Goal: Information Seeking & Learning: Learn about a topic

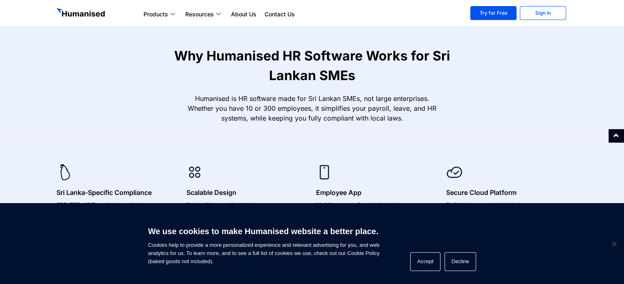
scroll to position [286, 0]
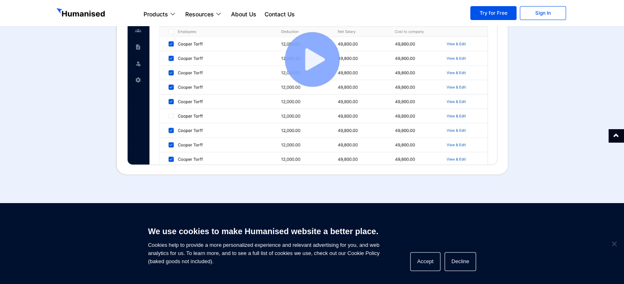
click at [308, 59] on img at bounding box center [312, 60] width 393 height 232
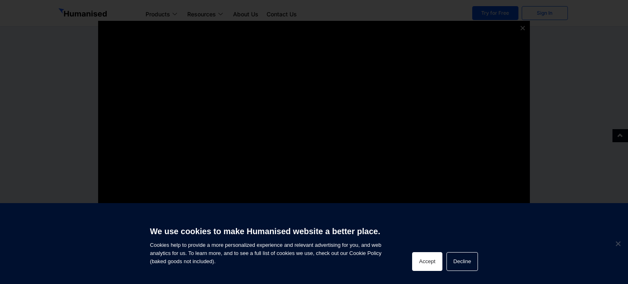
click at [434, 262] on button "Accept" at bounding box center [427, 261] width 30 height 19
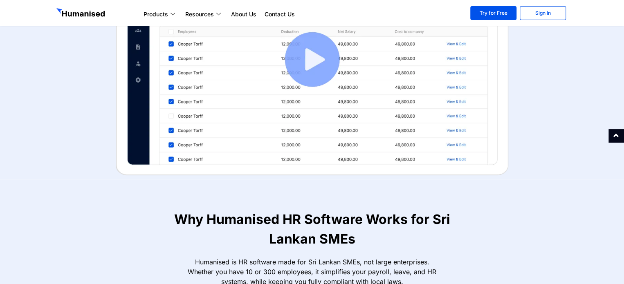
scroll to position [205, 0]
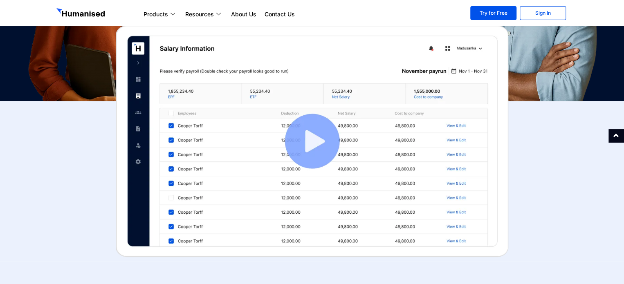
click at [323, 136] on img at bounding box center [312, 141] width 393 height 232
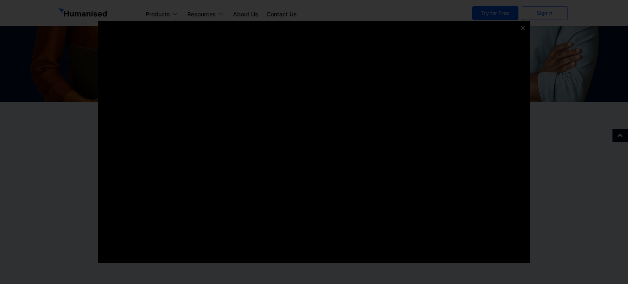
click at [522, 26] on icon at bounding box center [523, 28] width 6 height 6
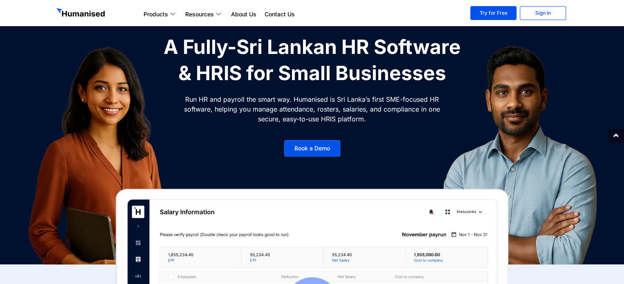
scroll to position [0, 0]
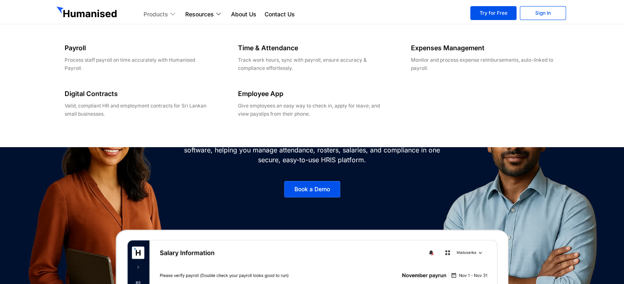
click at [172, 15] on icon at bounding box center [174, 14] width 7 height 4
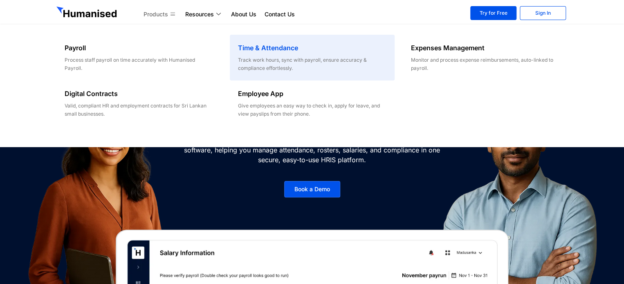
click at [266, 49] on h6 "Time & Attendance" at bounding box center [312, 48] width 148 height 10
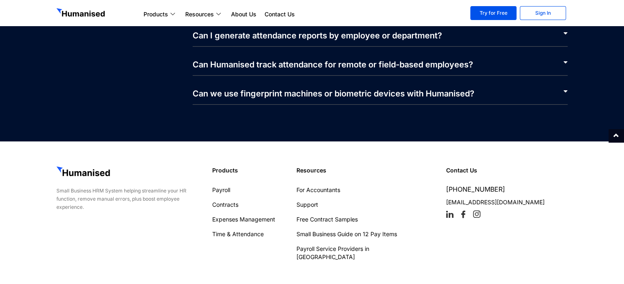
scroll to position [1813, 0]
